Goal: Task Accomplishment & Management: Use online tool/utility

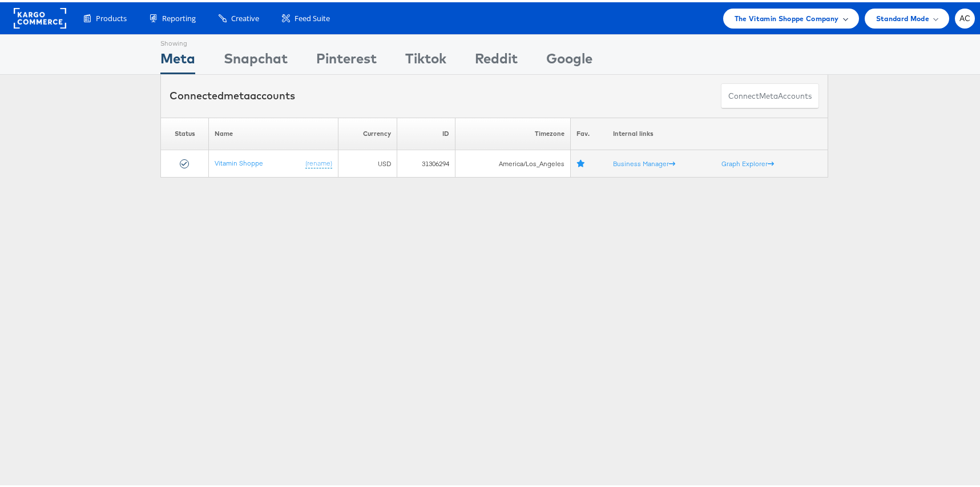
click at [808, 11] on span "The Vitamin Shoppe Company" at bounding box center [787, 16] width 104 height 12
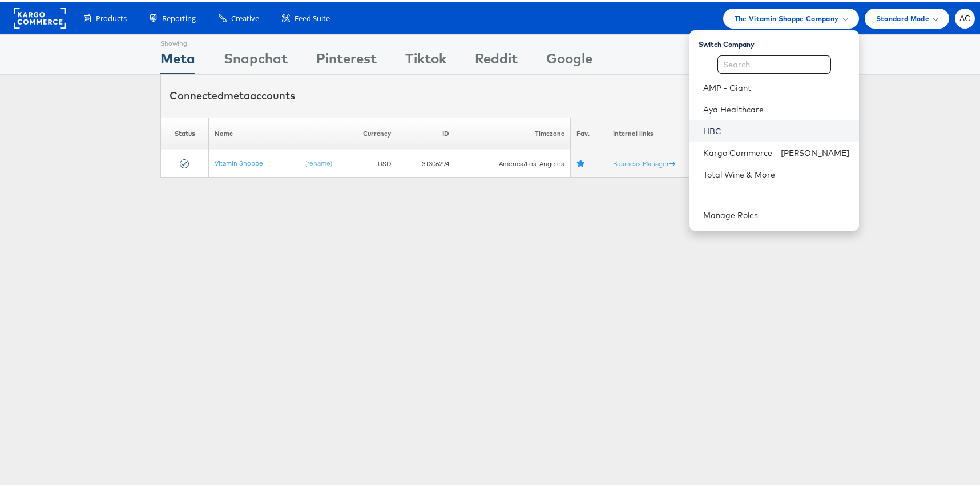
click at [703, 130] on link "HBC" at bounding box center [776, 128] width 147 height 11
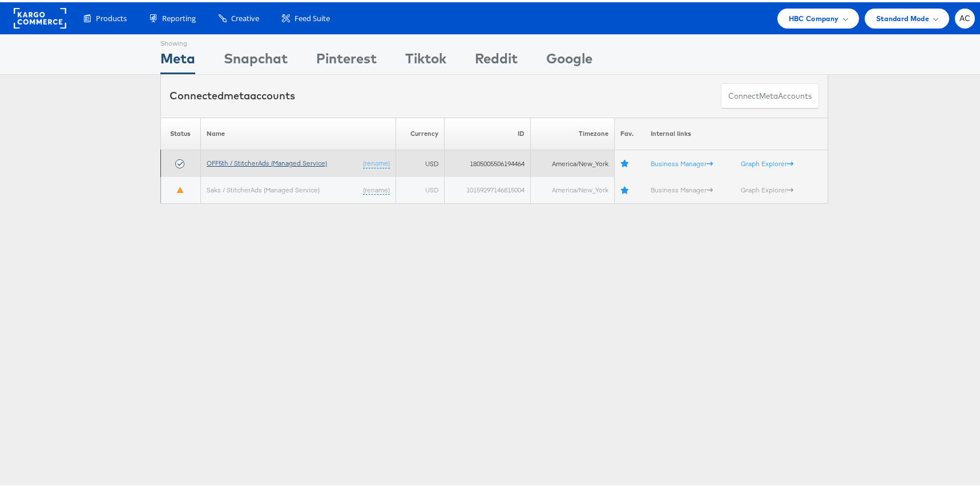
click at [216, 163] on link "OFF5th / StitcherAds (Managed Service)" at bounding box center [267, 160] width 120 height 9
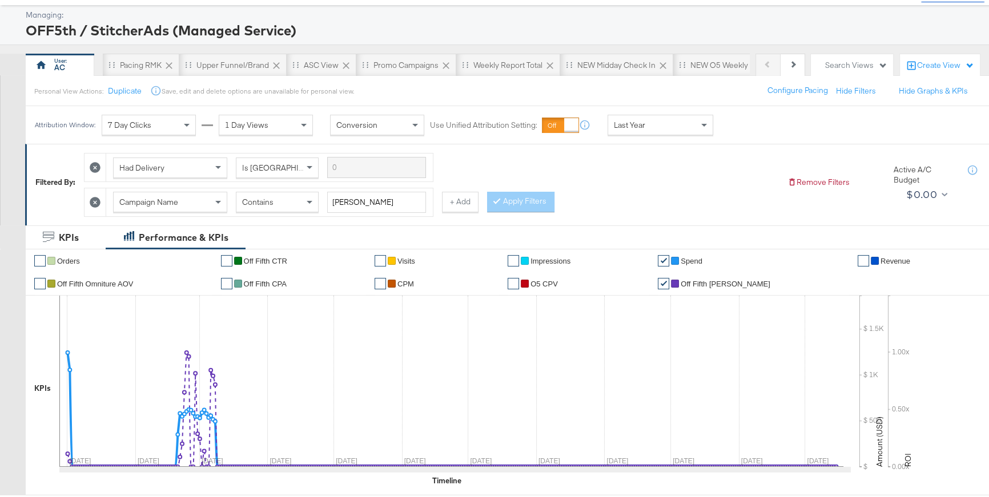
scroll to position [99, 0]
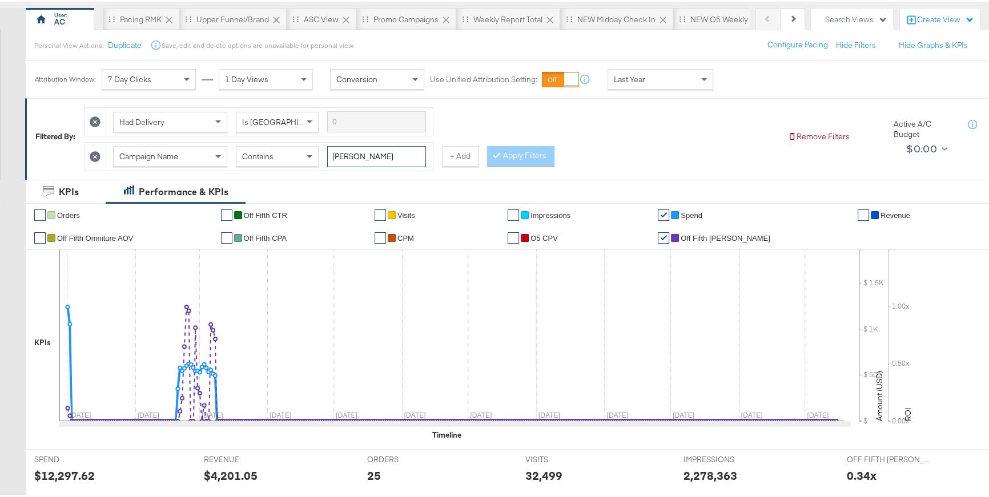
click at [356, 150] on input "ELI" at bounding box center [376, 154] width 99 height 21
click at [520, 154] on button "Apply Filters" at bounding box center [520, 154] width 67 height 21
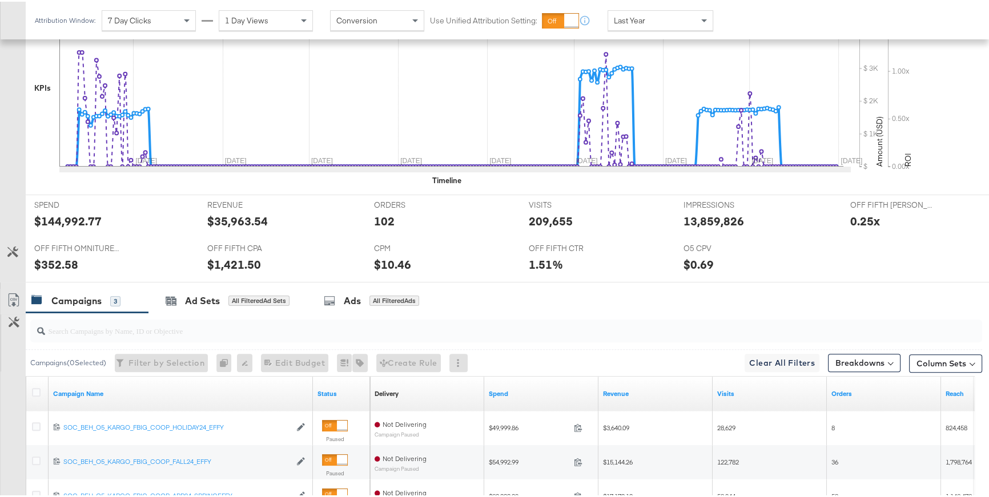
scroll to position [465, 0]
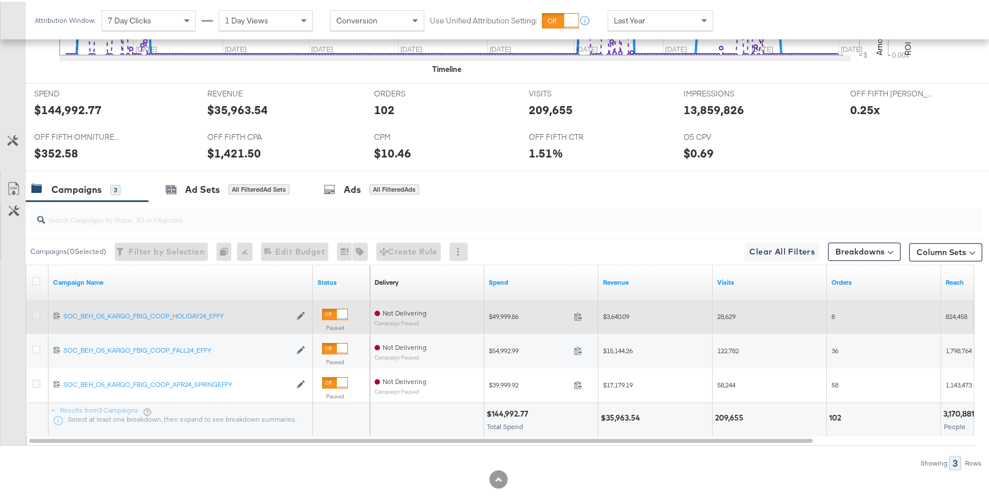
click at [37, 312] on icon at bounding box center [36, 313] width 9 height 9
click at [0, 0] on input "checkbox" at bounding box center [0, 0] width 0 height 0
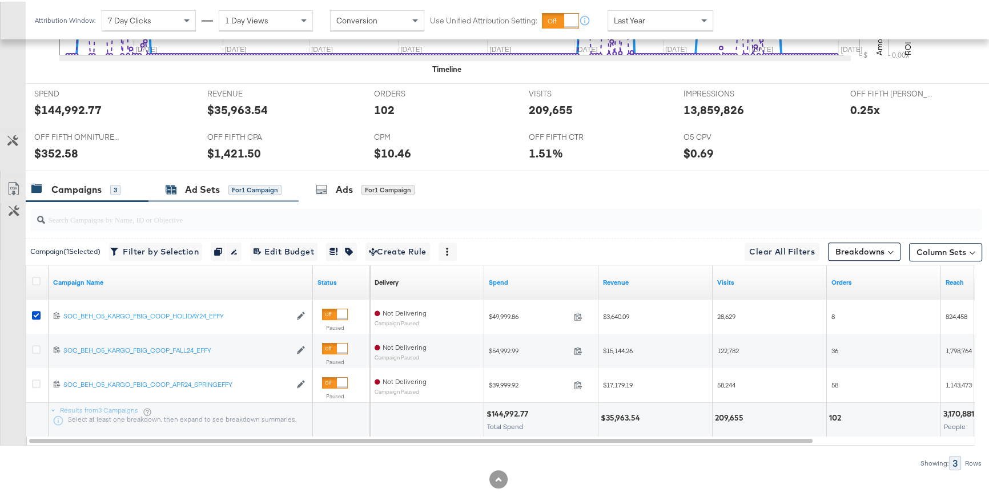
click at [216, 182] on div "Ad Sets" at bounding box center [202, 188] width 35 height 13
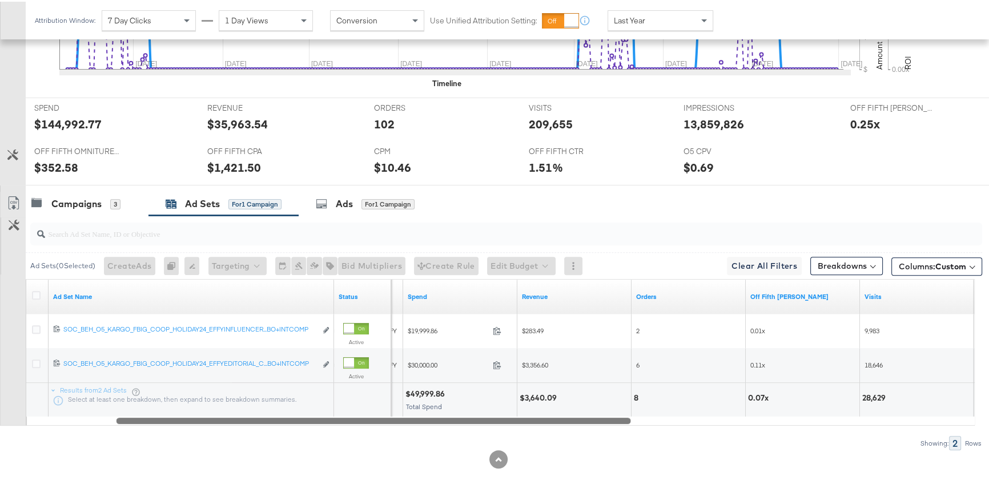
drag, startPoint x: 385, startPoint y: 416, endPoint x: 472, endPoint y: 418, distance: 86.8
click at [472, 418] on div at bounding box center [373, 419] width 514 height 10
click at [477, 418] on div at bounding box center [380, 419] width 514 height 10
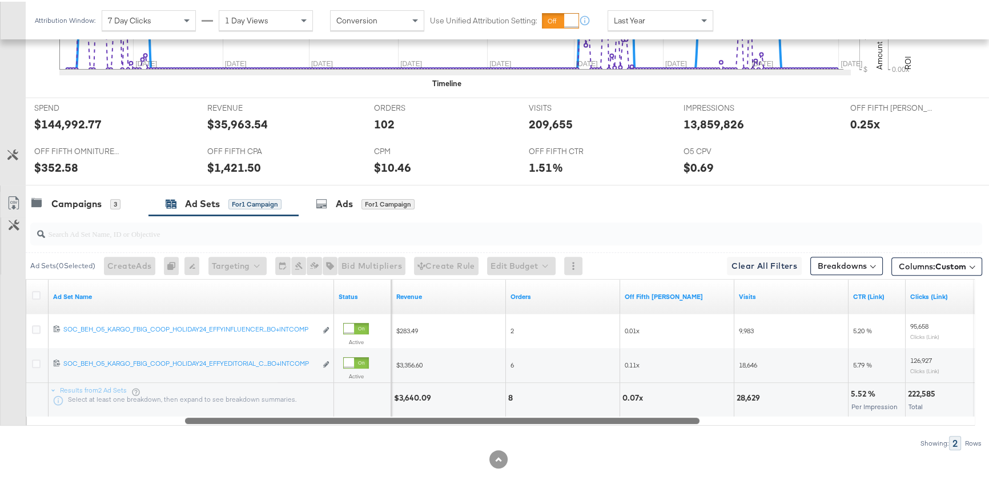
drag, startPoint x: 614, startPoint y: 420, endPoint x: 655, endPoint y: 422, distance: 40.6
click at [655, 422] on div "Ad Set Name Status Spend Revenue Orders Off Fifth LC ROAS Visits CTR (Link) Cli…" at bounding box center [500, 350] width 949 height 147
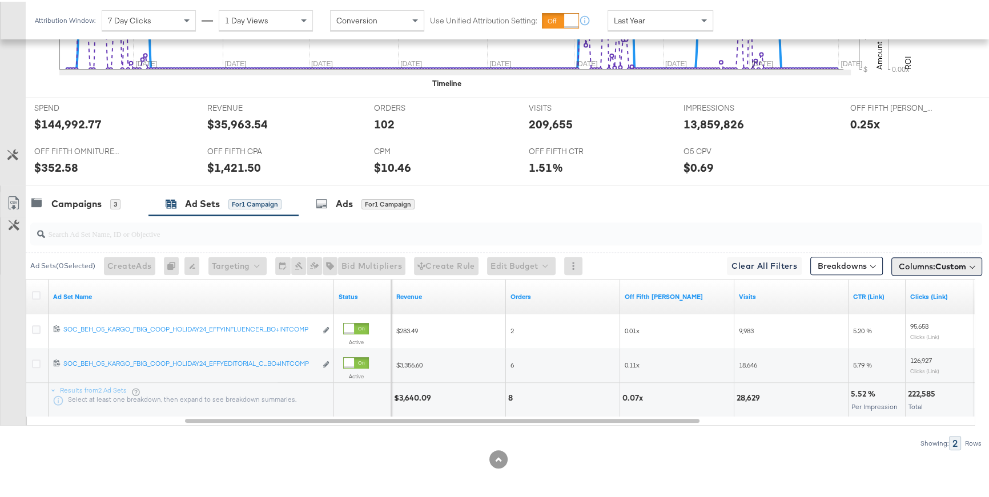
click at [899, 265] on span "Columns: Custom" at bounding box center [932, 264] width 67 height 11
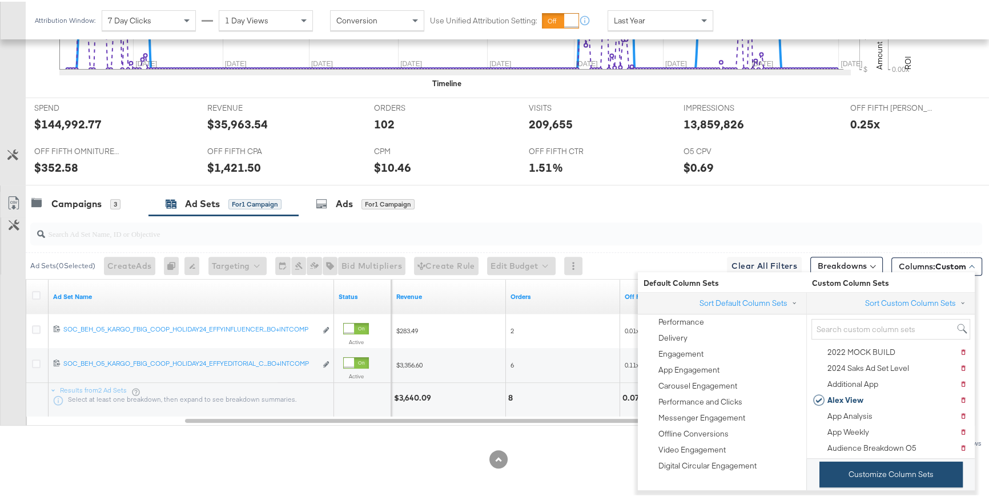
click at [883, 442] on button "Customize Column Sets" at bounding box center [890, 473] width 143 height 26
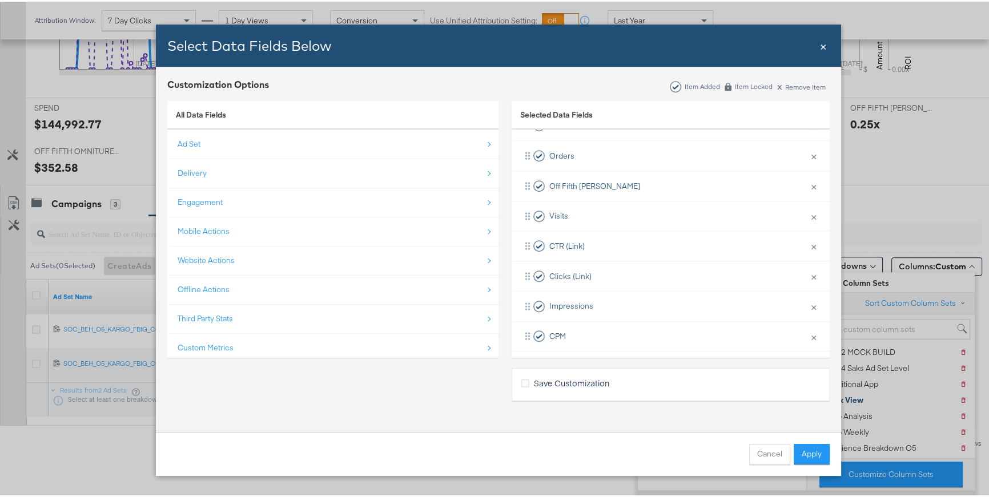
scroll to position [132, 0]
drag, startPoint x: 595, startPoint y: 194, endPoint x: 595, endPoint y: 264, distance: 70.2
click at [595, 264] on div "Campaign Name × Remove from KPIs Spend × Remove from KPIs Revenue × Remove from…" at bounding box center [671, 245] width 318 height 391
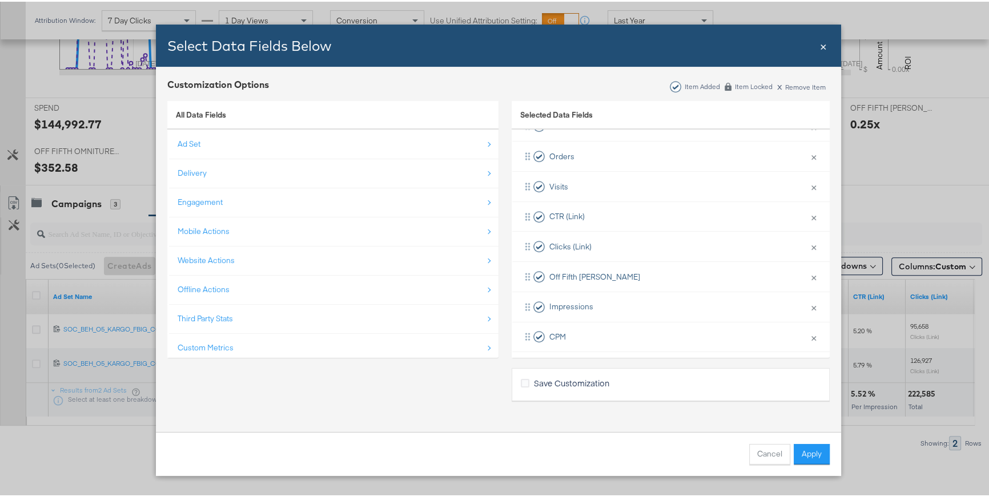
scroll to position [135, 0]
drag, startPoint x: 545, startPoint y: 268, endPoint x: 562, endPoint y: 202, distance: 68.4
click at [562, 202] on div "Campaign Name × Remove from KPIs Spend × Remove from KPIs Revenue × Remove from…" at bounding box center [671, 242] width 318 height 391
click at [807, 442] on button "Apply" at bounding box center [812, 452] width 36 height 21
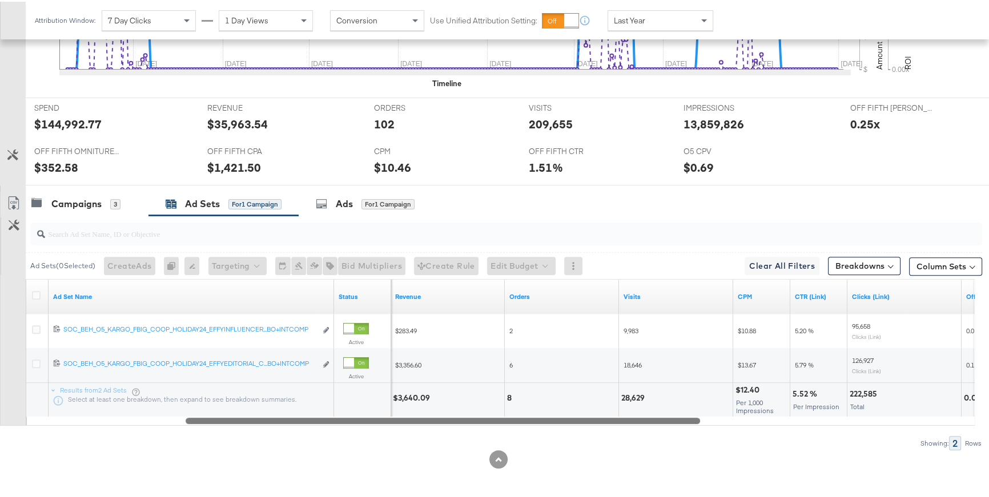
drag, startPoint x: 694, startPoint y: 418, endPoint x: 673, endPoint y: 418, distance: 21.1
click at [673, 418] on div at bounding box center [443, 419] width 514 height 10
drag, startPoint x: 465, startPoint y: 418, endPoint x: 561, endPoint y: 421, distance: 95.4
click at [561, 421] on div at bounding box center [441, 419] width 514 height 10
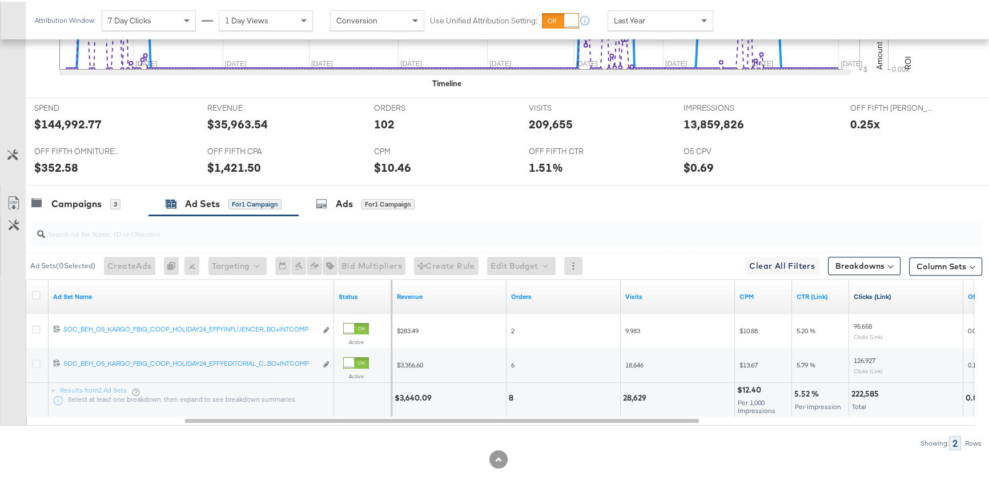
click at [899, 292] on link "Clicks (Link)" at bounding box center [905, 295] width 105 height 9
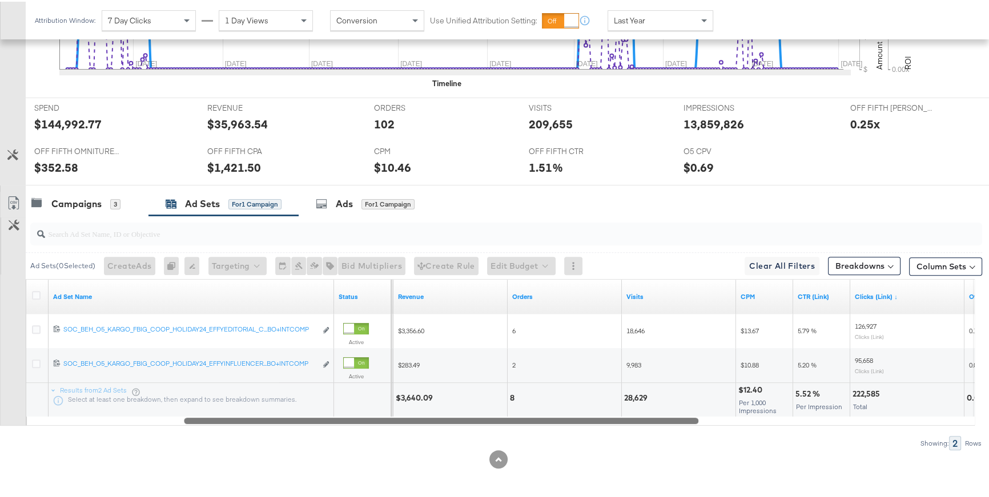
drag, startPoint x: 711, startPoint y: 413, endPoint x: 695, endPoint y: 420, distance: 16.9
click at [695, 420] on div at bounding box center [441, 419] width 514 height 10
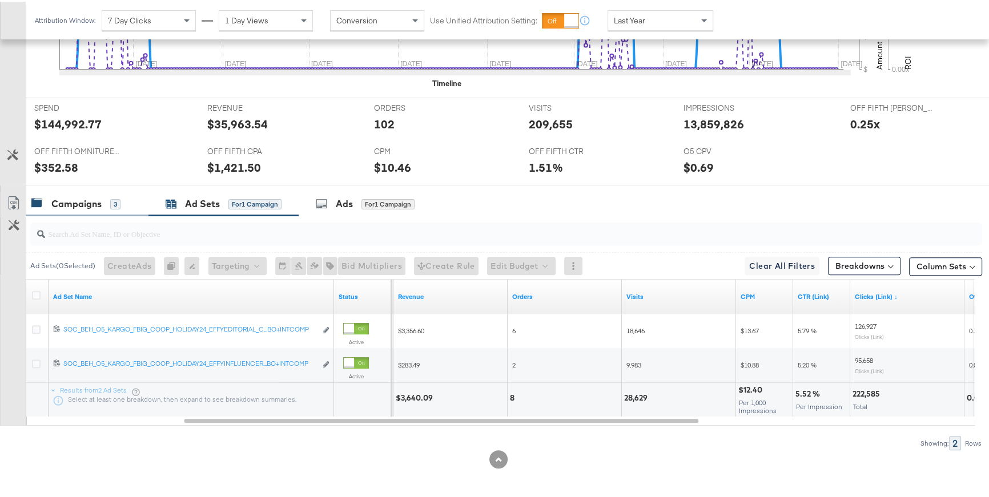
click at [100, 201] on div "Campaigns" at bounding box center [76, 202] width 50 height 13
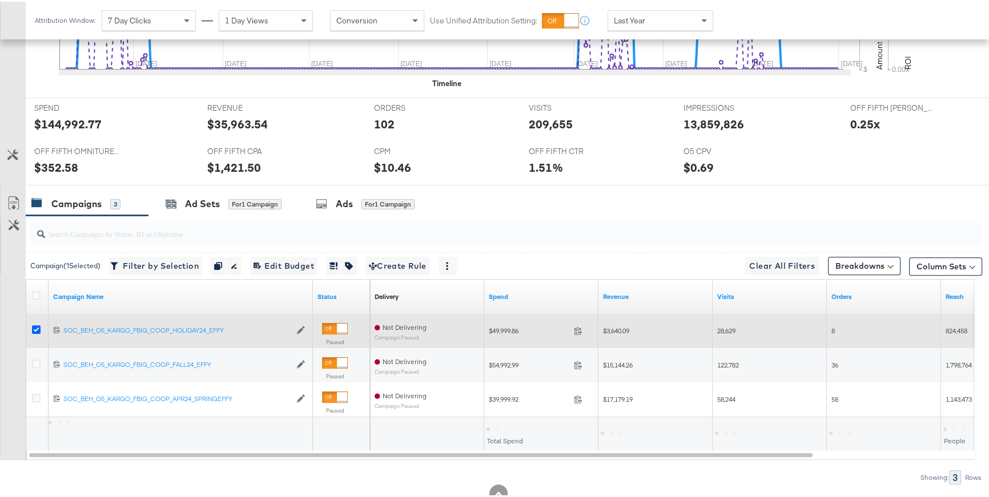
click at [34, 324] on icon at bounding box center [36, 328] width 9 height 9
click at [0, 0] on input "checkbox" at bounding box center [0, 0] width 0 height 0
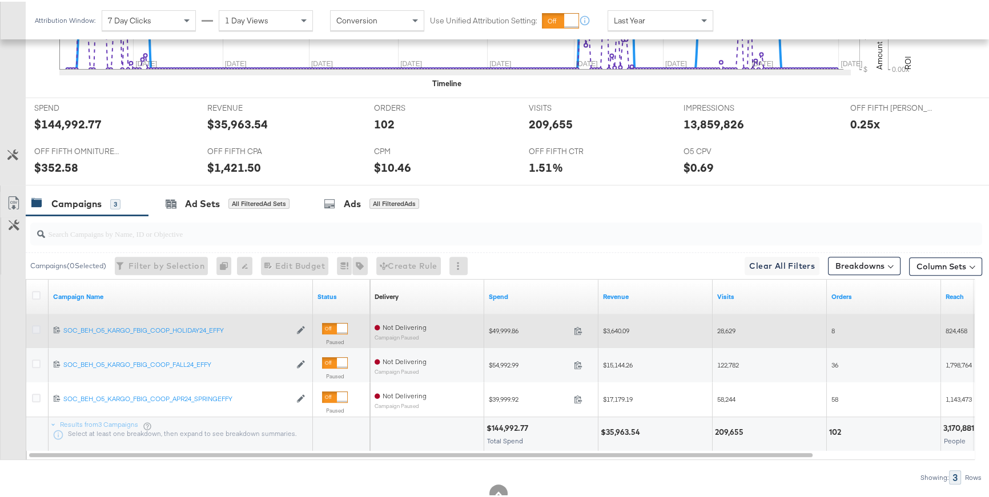
scroll to position [108, 0]
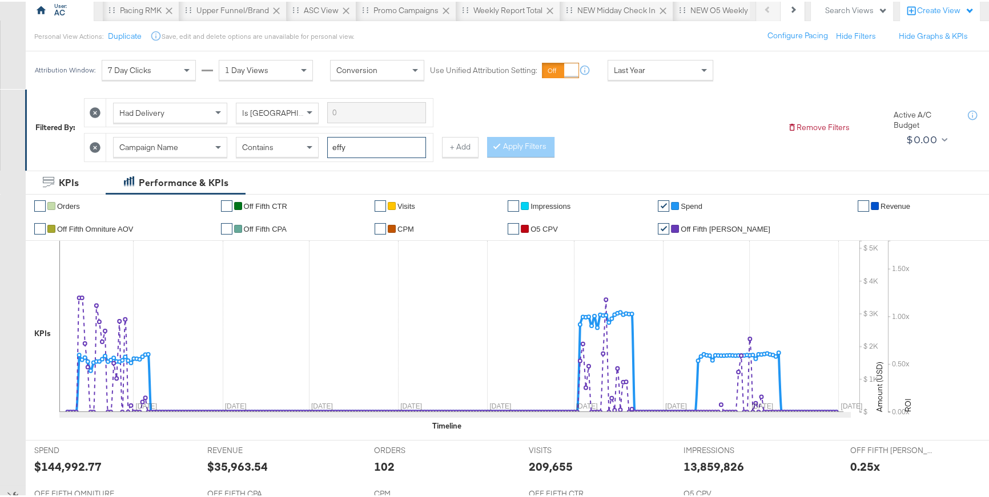
click at [365, 148] on input "effy" at bounding box center [376, 145] width 99 height 21
type input "mar24"
click at [498, 148] on div at bounding box center [499, 144] width 8 height 11
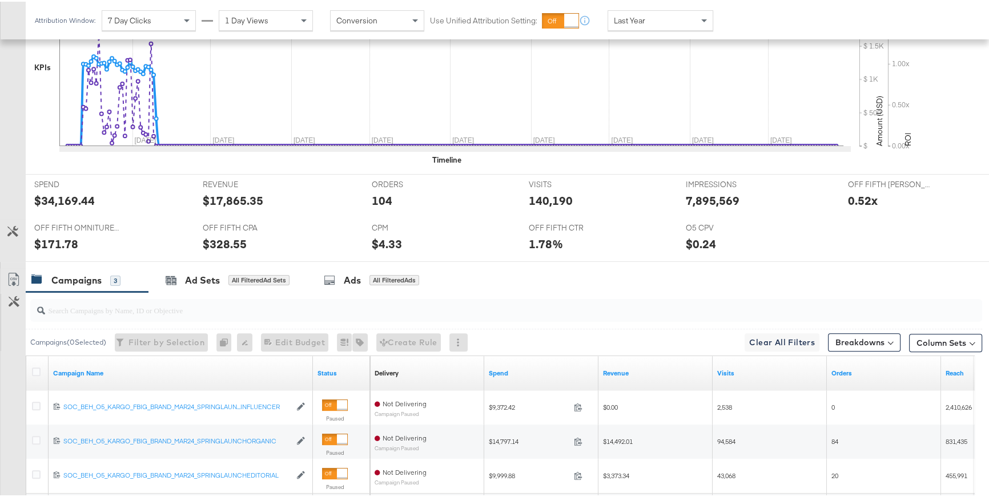
scroll to position [485, 0]
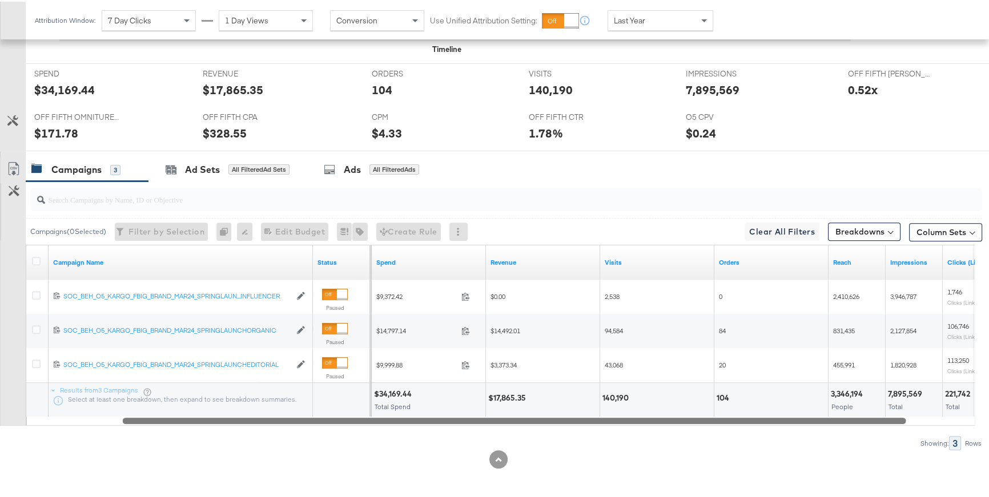
drag, startPoint x: 361, startPoint y: 416, endPoint x: 460, endPoint y: 412, distance: 98.3
click at [460, 412] on div "Campaign Name Status Delivery Sorting Unavailable Spend Revenue Visits Orders R…" at bounding box center [500, 333] width 949 height 181
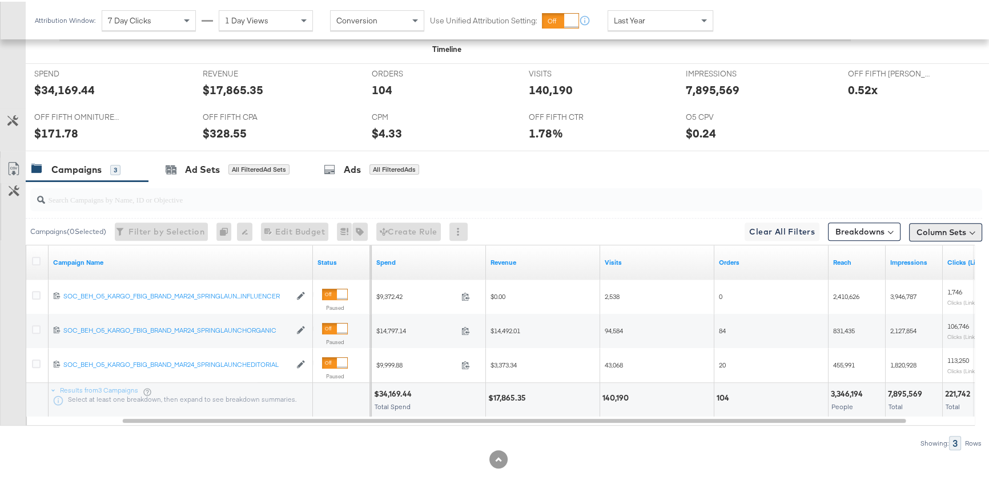
click at [899, 233] on button "Column Sets" at bounding box center [945, 231] width 73 height 18
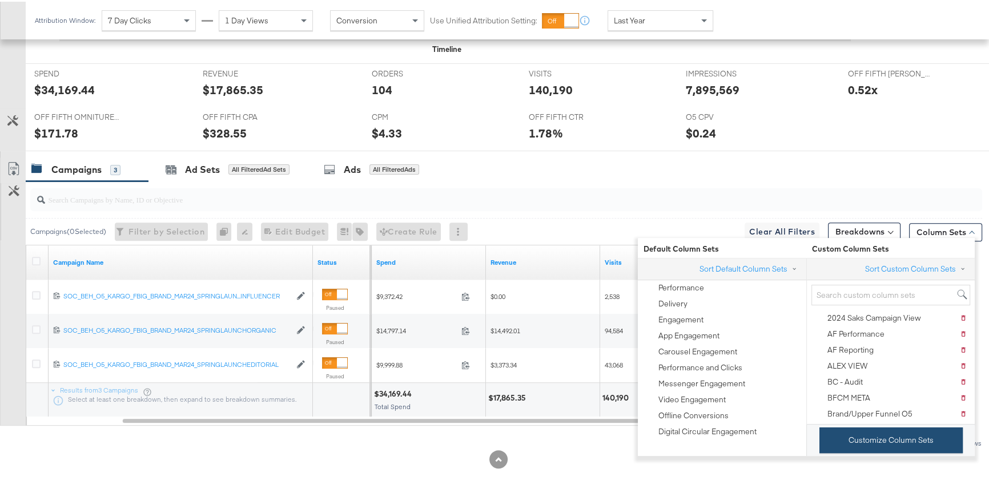
click at [867, 441] on button "Customize Column Sets" at bounding box center [890, 439] width 143 height 26
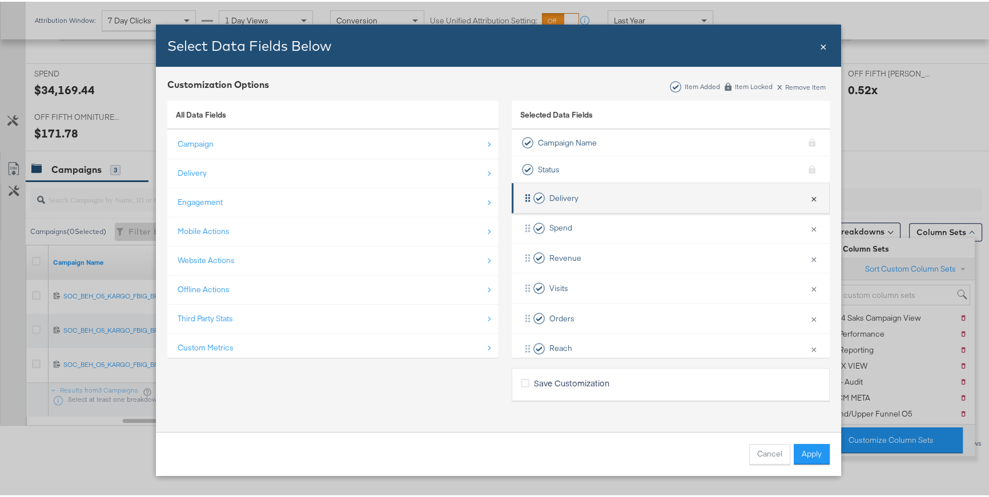
click at [806, 198] on button "×" at bounding box center [813, 196] width 15 height 24
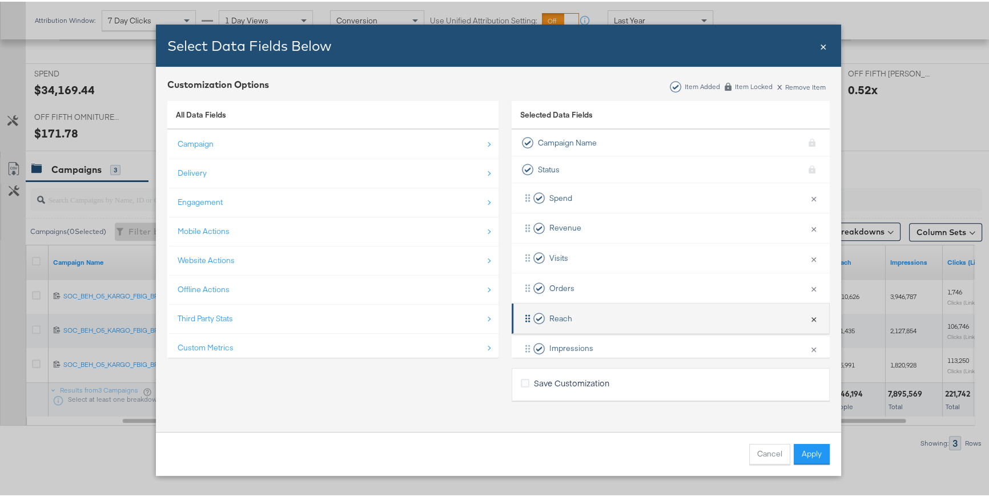
click at [806, 316] on button "×" at bounding box center [813, 317] width 15 height 24
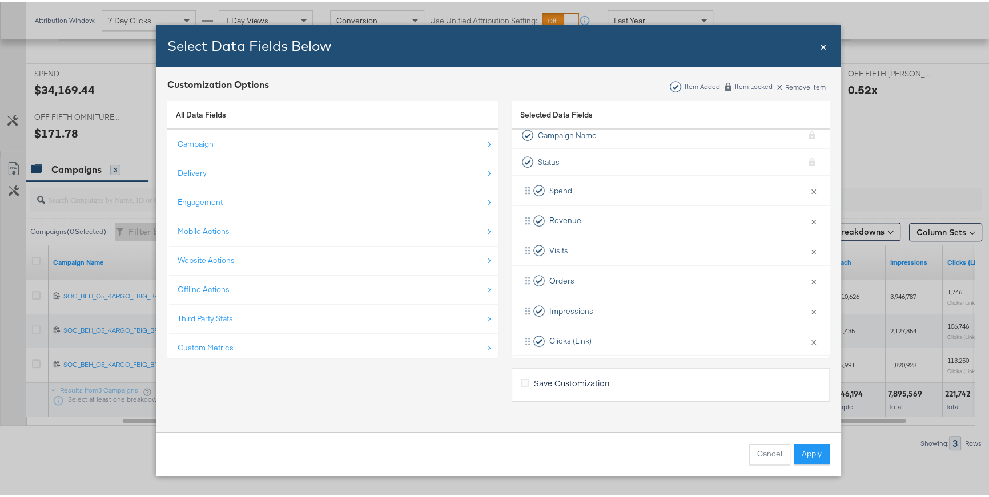
scroll to position [17, 0]
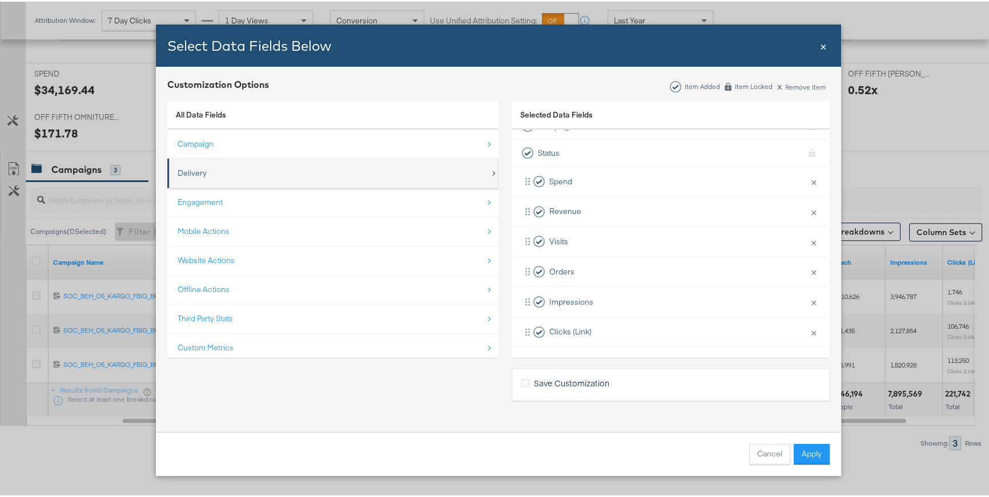
click at [214, 179] on div "Delivery" at bounding box center [334, 171] width 312 height 23
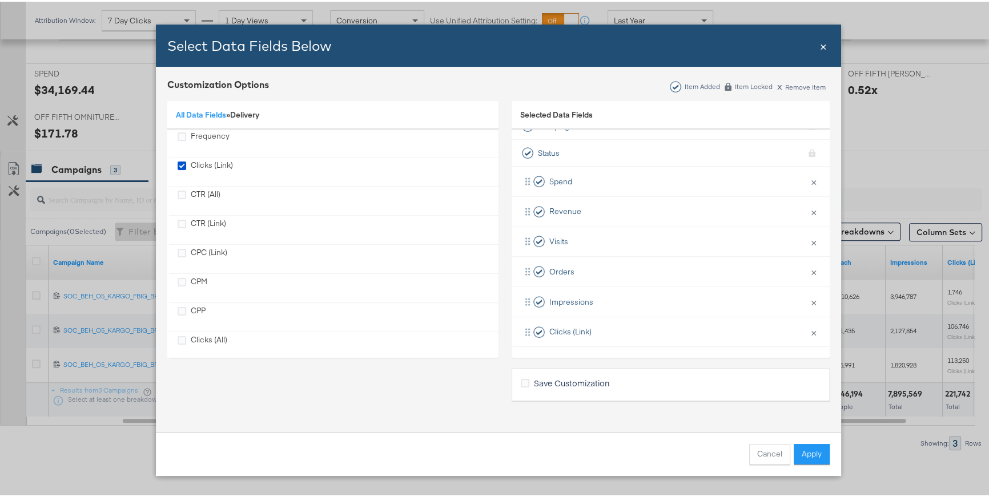
scroll to position [103, 0]
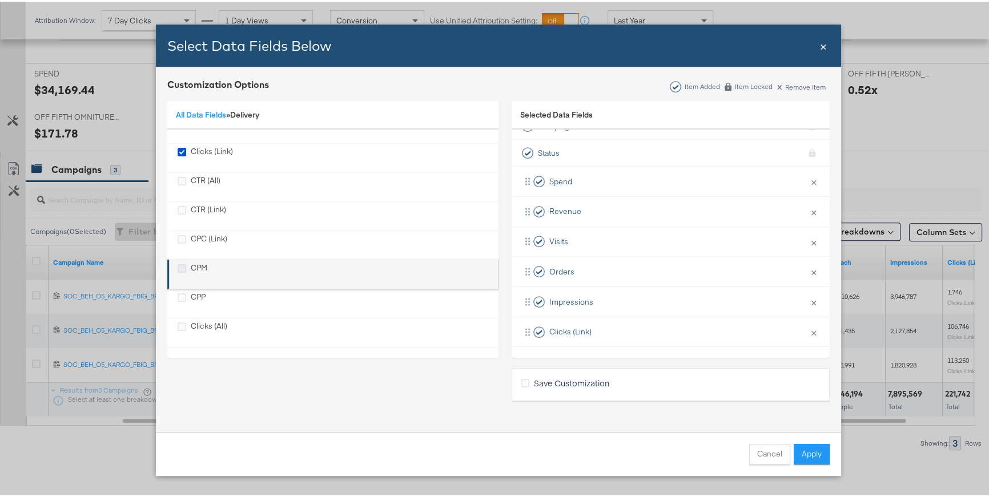
click at [178, 267] on icon "CPM" at bounding box center [182, 267] width 9 height 9
click at [0, 0] on input "CPM" at bounding box center [0, 0] width 0 height 0
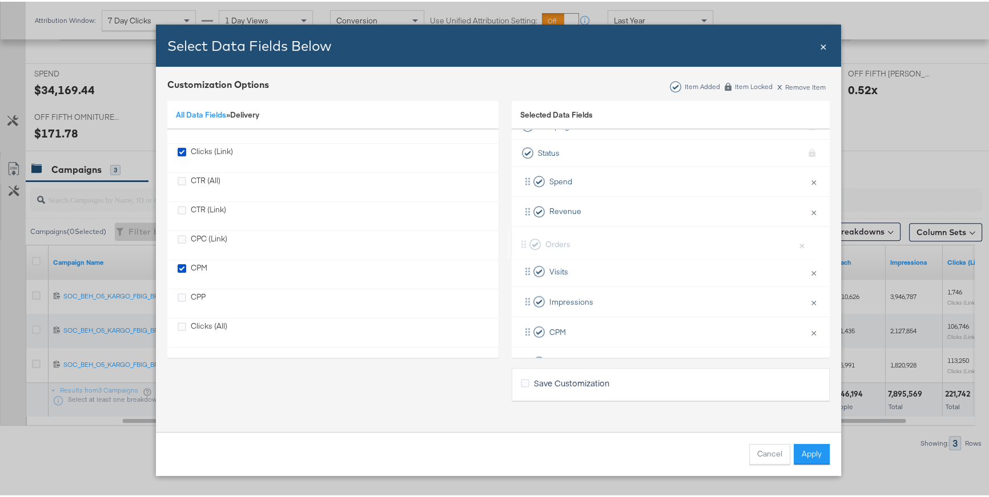
drag, startPoint x: 527, startPoint y: 257, endPoint x: 526, endPoint y: 239, distance: 18.3
click at [526, 239] on div "Spend × Remove from KPIs Revenue × Remove from KPIs Visits × Remove from KPIs O…" at bounding box center [671, 270] width 318 height 211
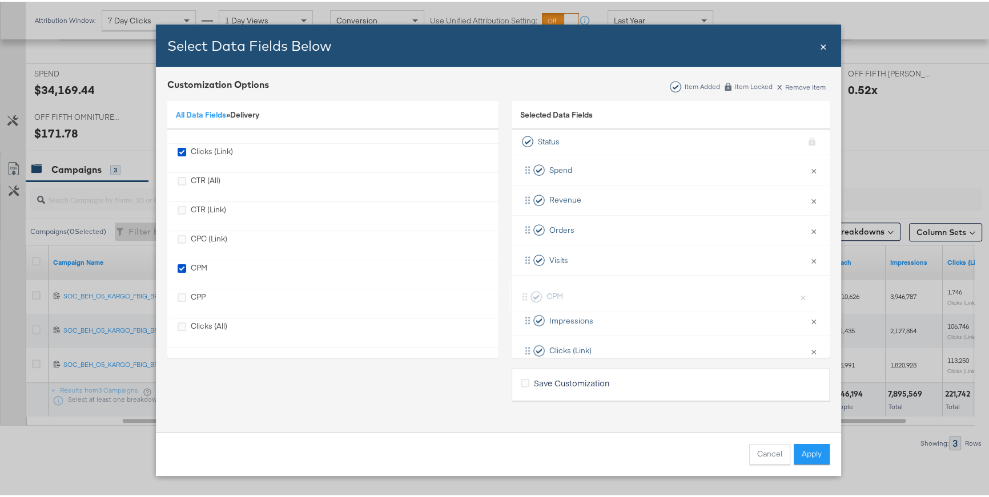
scroll to position [28, 0]
drag, startPoint x: 528, startPoint y: 312, endPoint x: 528, endPoint y: 282, distance: 29.7
click at [528, 282] on div "Spend × Remove from KPIs Revenue × Remove from KPIs Orders × Remove from KPIs V…" at bounding box center [671, 259] width 318 height 211
click at [814, 442] on div "Cancel Apply" at bounding box center [498, 452] width 685 height 44
click at [810, 442] on button "Apply" at bounding box center [812, 452] width 36 height 21
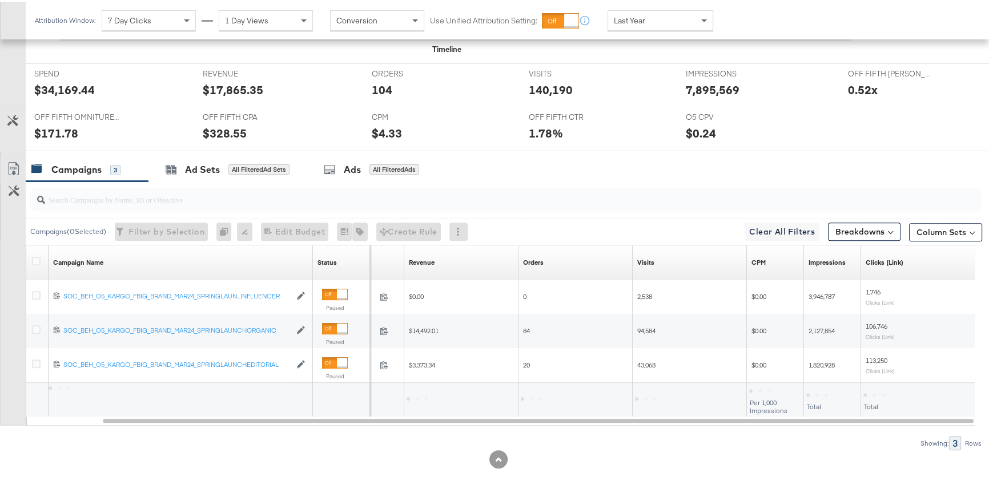
scroll to position [16, 0]
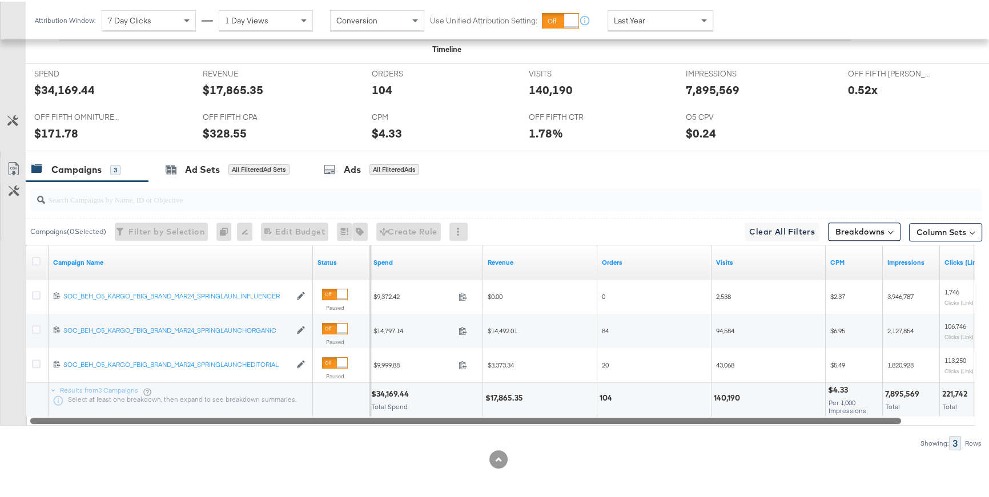
drag, startPoint x: 597, startPoint y: 417, endPoint x: 532, endPoint y: 428, distance: 65.3
click at [532, 428] on div "Campaigns ( 0 Selected) Filter by Selection Filter 0 campaigns 0 Rename 0 campa…" at bounding box center [491, 314] width 982 height 269
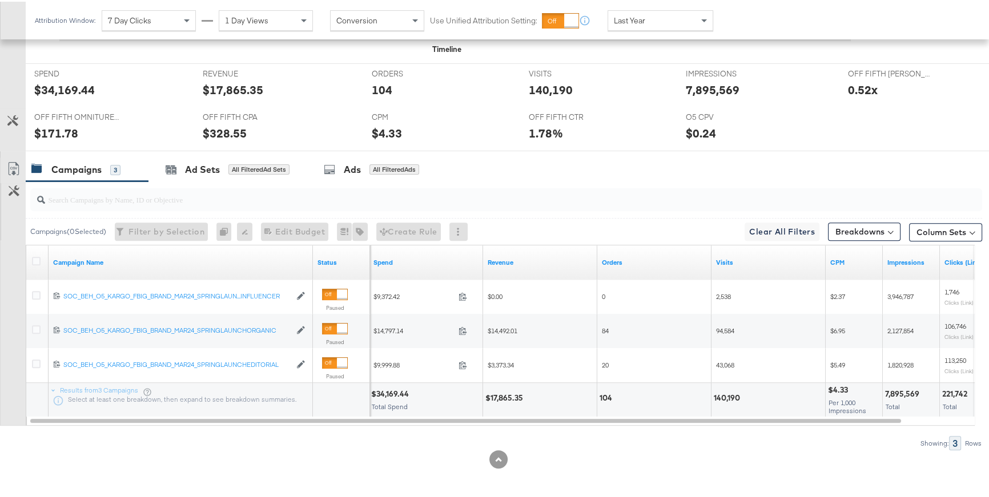
click at [532, 428] on div "Campaigns ( 0 Selected) Filter by Selection Filter 0 campaigns 0 Rename 0 campa…" at bounding box center [491, 314] width 982 height 269
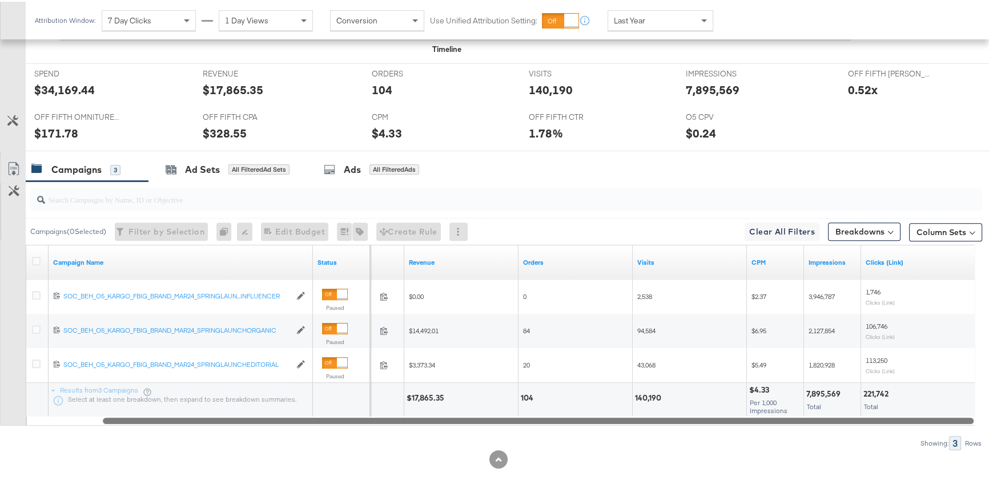
drag, startPoint x: 429, startPoint y: 418, endPoint x: 512, endPoint y: 411, distance: 83.6
click at [512, 411] on div "Campaign Name Status Spend Revenue Orders Visits CPM Impressions Clicks (Link) …" at bounding box center [500, 333] width 949 height 181
drag, startPoint x: 472, startPoint y: 417, endPoint x: 485, endPoint y: 415, distance: 13.2
click at [485, 415] on div at bounding box center [538, 419] width 871 height 10
click at [504, 412] on div "Campaign Name Status Spend Revenue Orders Visits CPM Impressions Clicks (Link) …" at bounding box center [500, 333] width 949 height 181
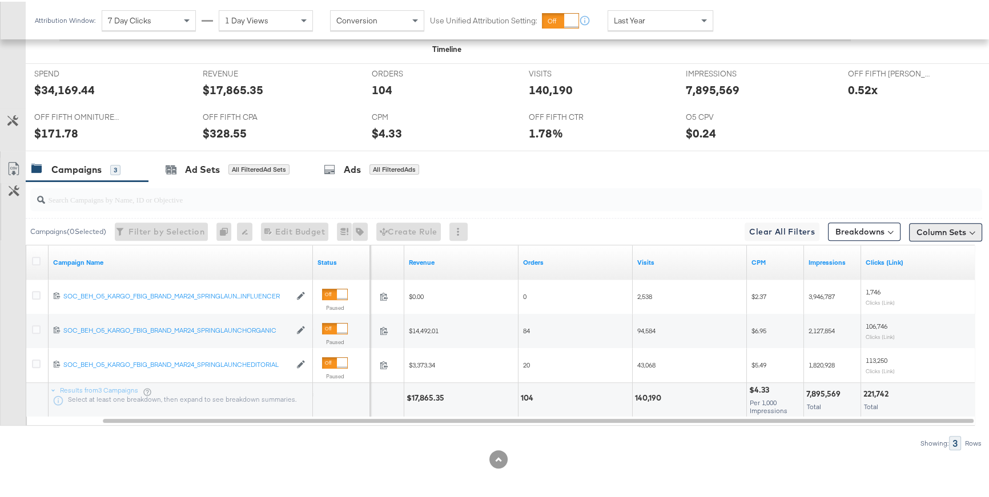
click at [899, 235] on button "Column Sets" at bounding box center [945, 231] width 73 height 18
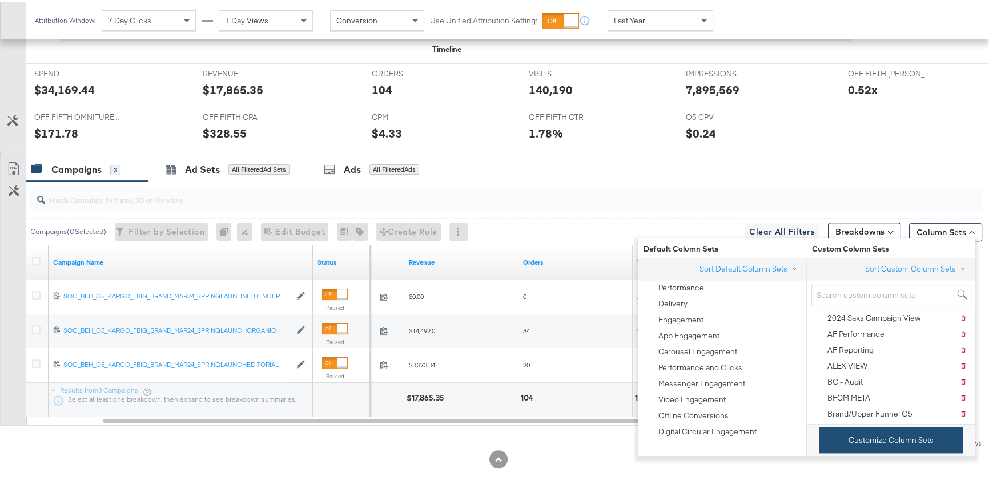
click at [899, 442] on button "Customize Column Sets" at bounding box center [890, 439] width 143 height 26
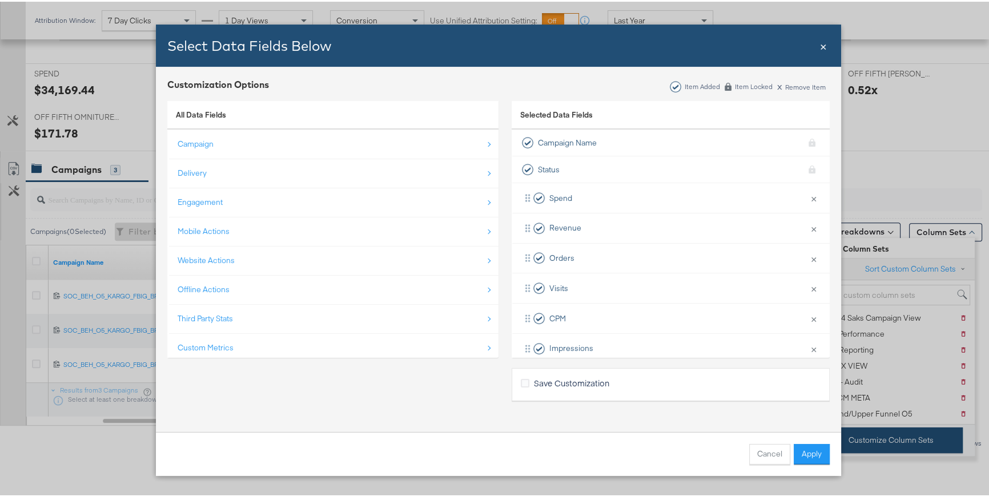
scroll to position [46, 0]
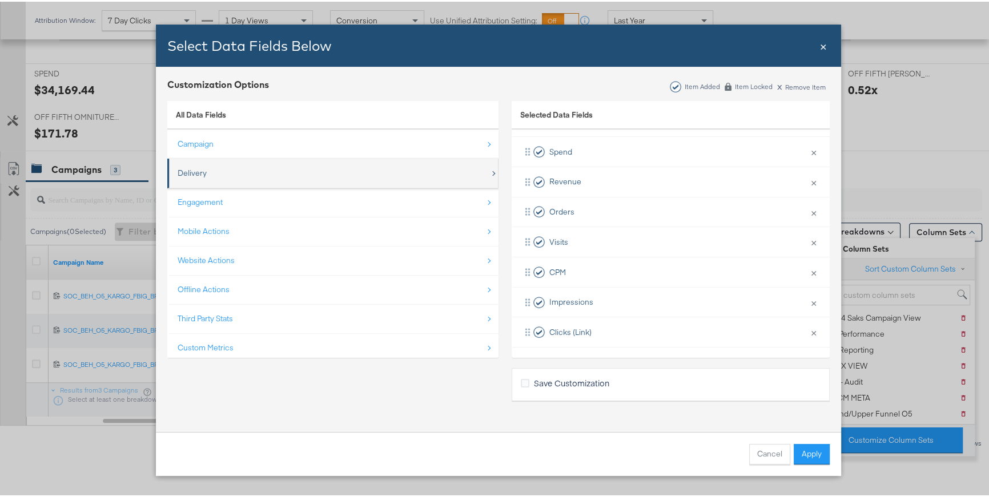
click at [256, 167] on div "Delivery" at bounding box center [334, 171] width 312 height 23
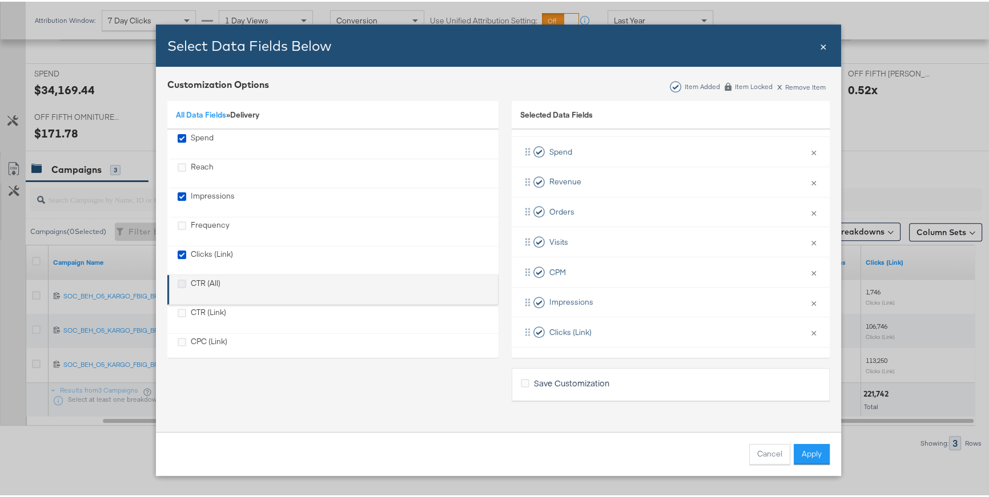
click at [178, 283] on icon "CTR (All)" at bounding box center [182, 282] width 9 height 9
click at [0, 0] on input "CTR (All)" at bounding box center [0, 0] width 0 height 0
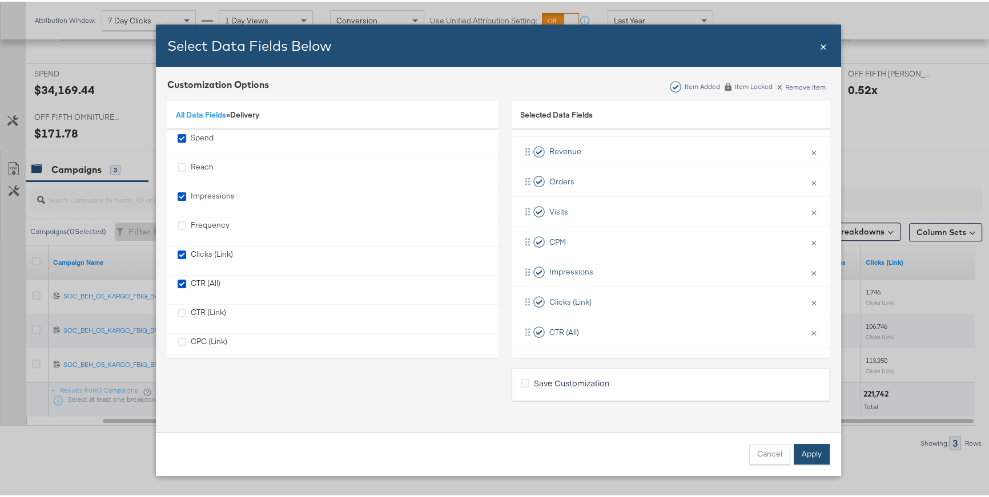
click at [812, 442] on button "Apply" at bounding box center [812, 452] width 36 height 21
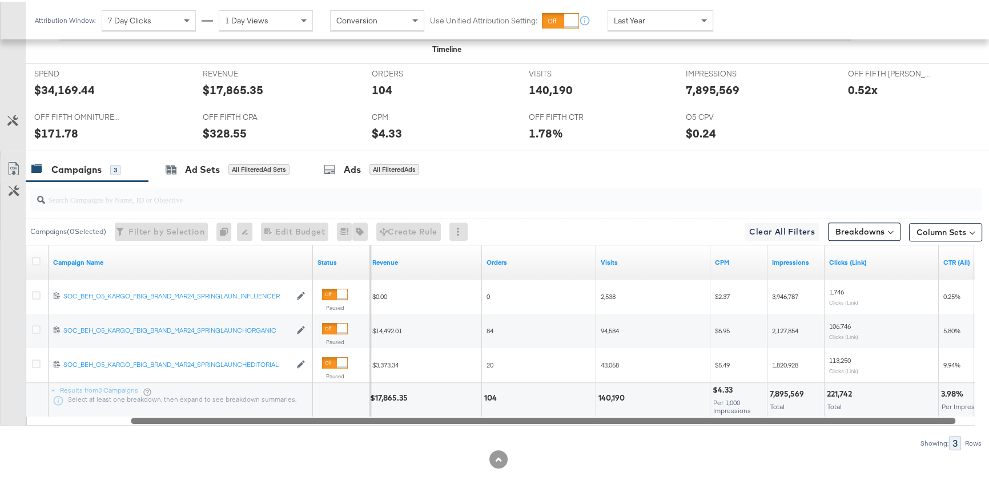
drag, startPoint x: 736, startPoint y: 417, endPoint x: 766, endPoint y: 412, distance: 29.6
click at [766, 412] on div "Campaign Name Status Revenue Orders Visits CPM Impressions Clicks (Link) CTR (A…" at bounding box center [500, 333] width 949 height 181
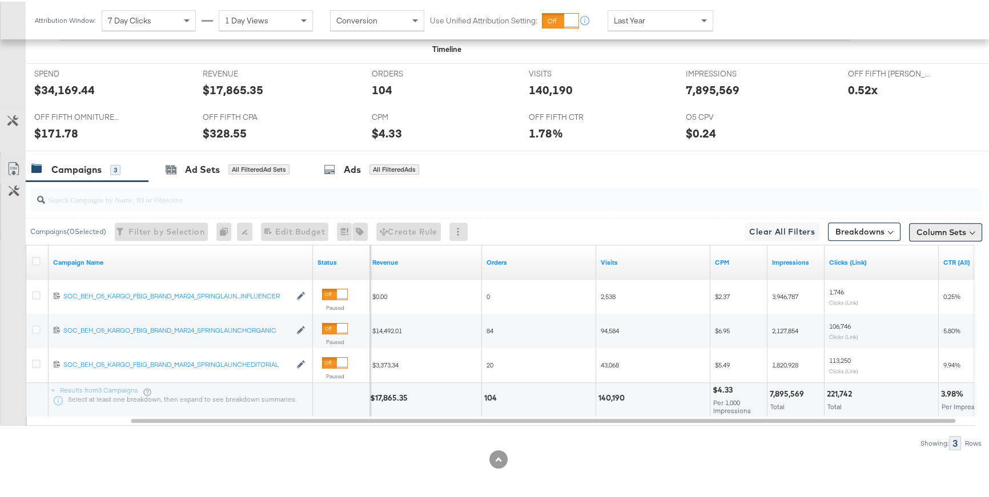
click at [899, 231] on button "Column Sets" at bounding box center [945, 231] width 73 height 18
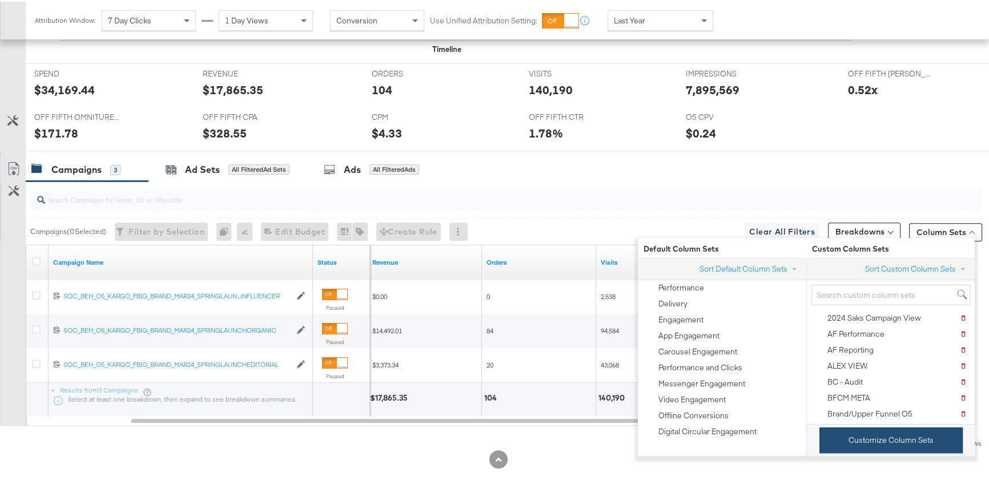
click at [883, 436] on button "Customize Column Sets" at bounding box center [890, 439] width 143 height 26
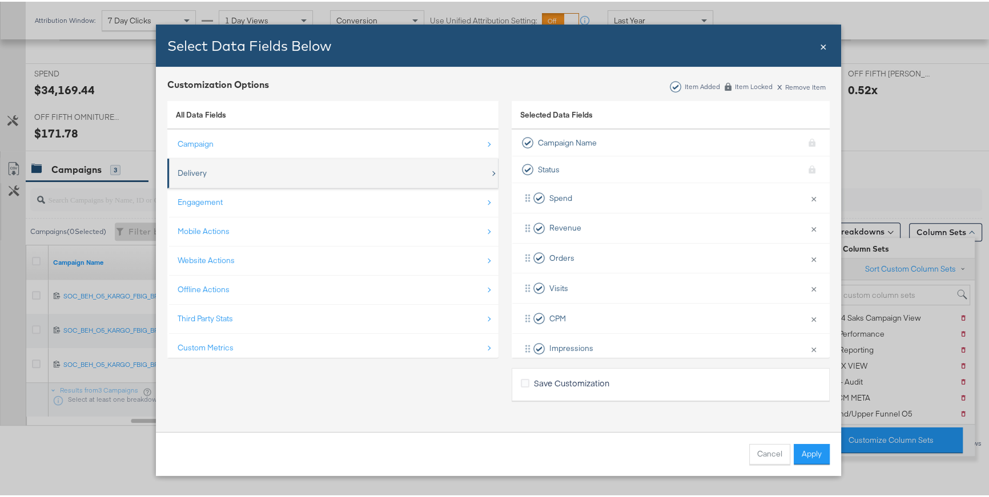
click at [249, 172] on div "Delivery" at bounding box center [334, 171] width 312 height 23
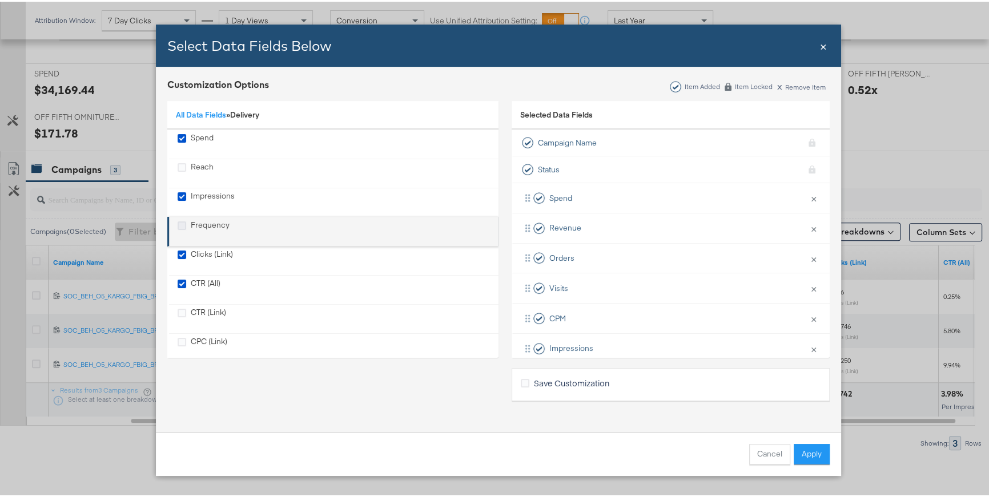
click at [180, 224] on icon "Frequency" at bounding box center [182, 224] width 9 height 9
click at [0, 0] on input "Frequency" at bounding box center [0, 0] width 0 height 0
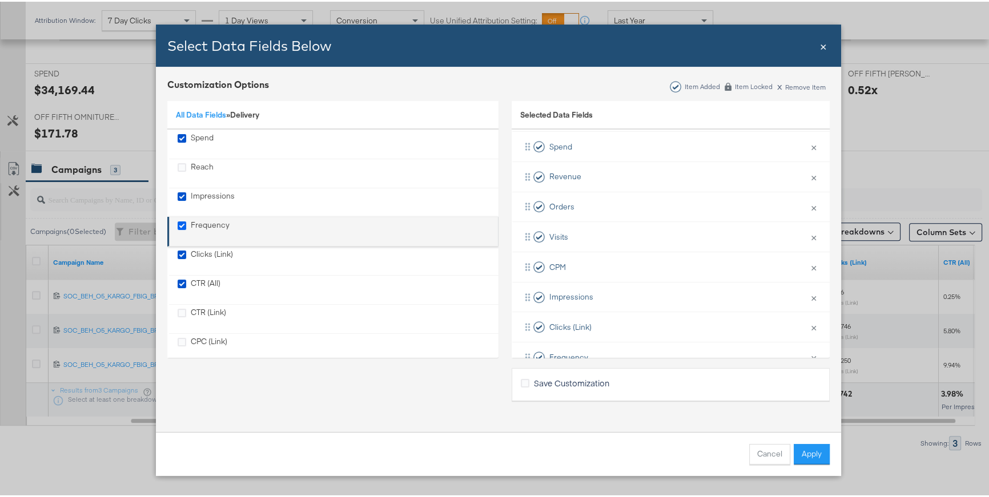
scroll to position [107, 0]
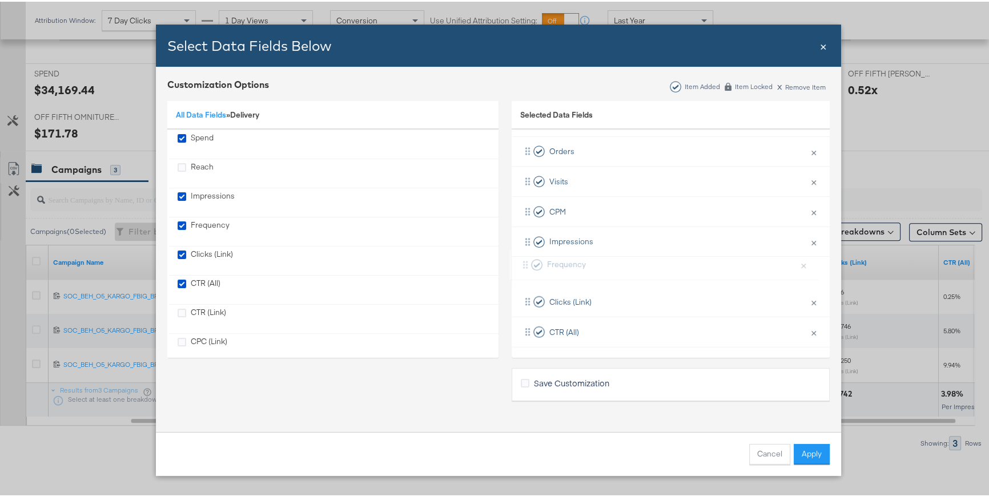
drag, startPoint x: 519, startPoint y: 297, endPoint x: 520, endPoint y: 256, distance: 40.5
click at [520, 256] on div "Spend × Remove from KPIs Revenue × Remove from KPIs Orders × Remove from KPIs V…" at bounding box center [671, 210] width 318 height 271
click at [812, 442] on button "Apply" at bounding box center [812, 452] width 36 height 21
